Goal: Navigation & Orientation: Find specific page/section

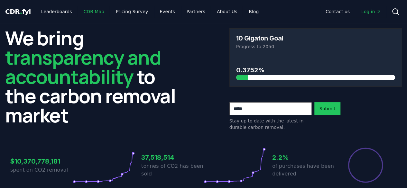
click at [94, 12] on link "CDR Map" at bounding box center [93, 12] width 31 height 12
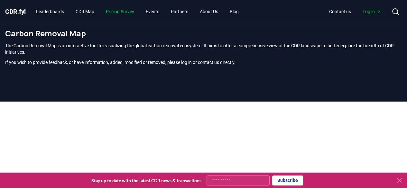
click at [137, 12] on link "Pricing Survey" at bounding box center [120, 12] width 39 height 12
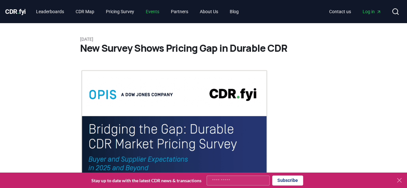
click at [153, 10] on link "Events" at bounding box center [152, 12] width 24 height 12
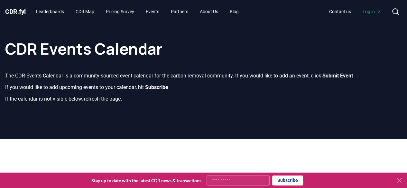
click at [399, 181] on icon at bounding box center [399, 180] width 4 height 4
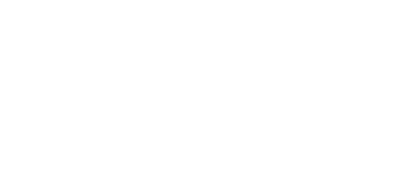
scroll to position [1222, 0]
